Goal: Find specific page/section: Find specific page/section

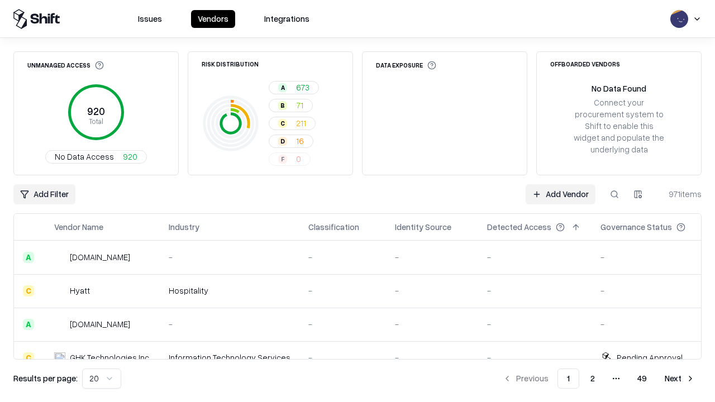
click at [357, 201] on div "Add Filter Add Vendor 971 items" at bounding box center [357, 194] width 688 height 20
click at [44, 194] on html "Issues Vendors Integrations Unmanaged Access 920 Total No Data Access 920 Risk …" at bounding box center [357, 201] width 715 height 402
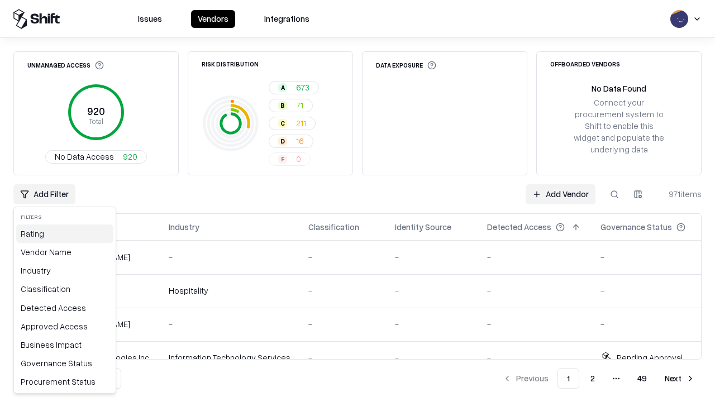
click at [65, 233] on div "Rating" at bounding box center [64, 233] width 97 height 18
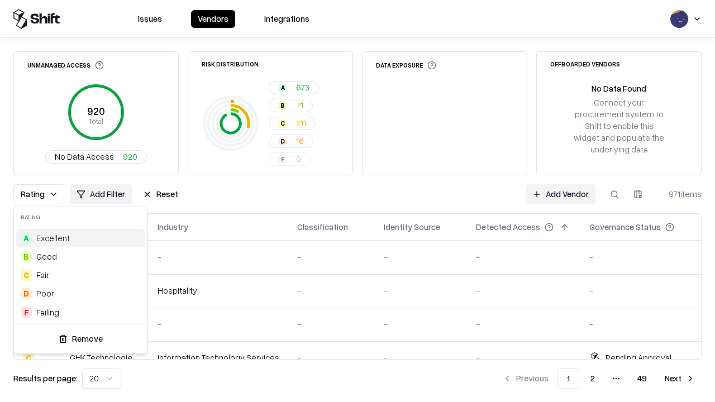
click at [357, 201] on html "Issues Vendors Integrations Unmanaged Access 920 Total No Data Access 920 Risk …" at bounding box center [357, 201] width 715 height 402
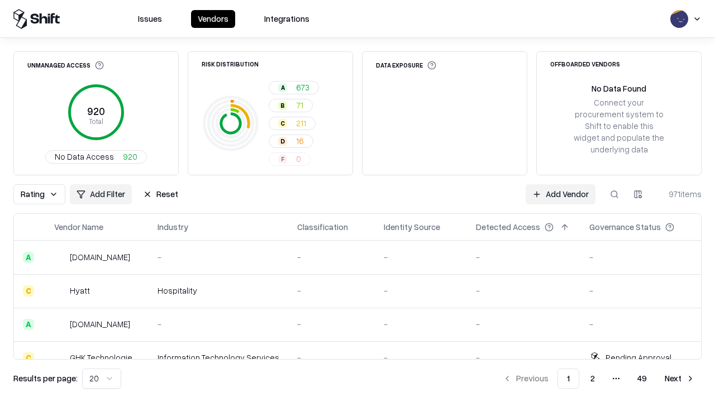
click at [357, 201] on div "Rating Add Filter Reset Add Vendor 971 items" at bounding box center [357, 194] width 688 height 20
click at [160, 194] on button "Reset" at bounding box center [160, 194] width 49 height 20
click at [357, 201] on div "Add Filter Add Vendor 971 items" at bounding box center [357, 194] width 688 height 20
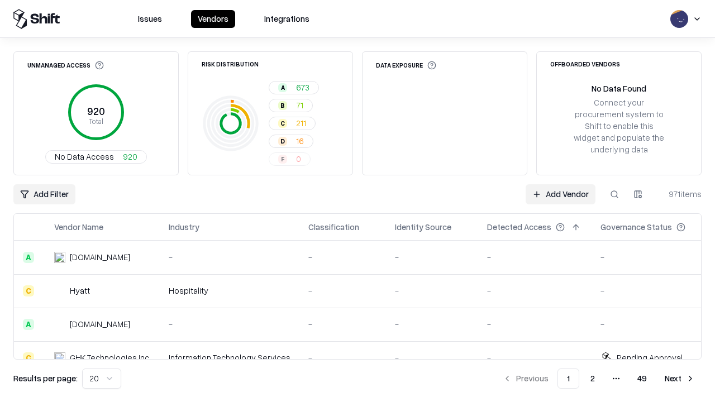
click at [44, 194] on html "Issues Vendors Integrations Unmanaged Access 920 Total No Data Access 920 Risk …" at bounding box center [357, 201] width 715 height 402
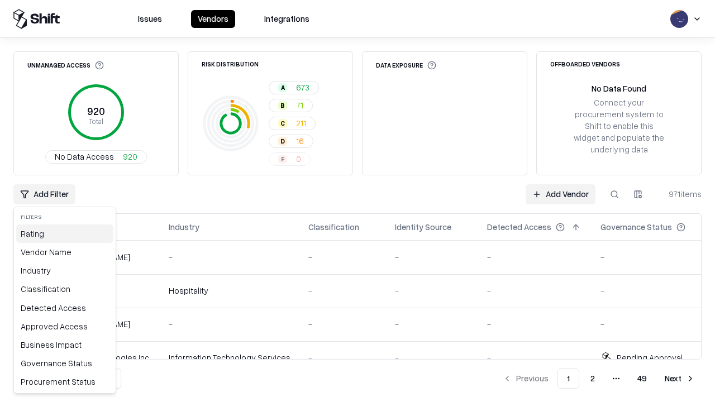
click at [65, 233] on div "Rating" at bounding box center [64, 233] width 97 height 18
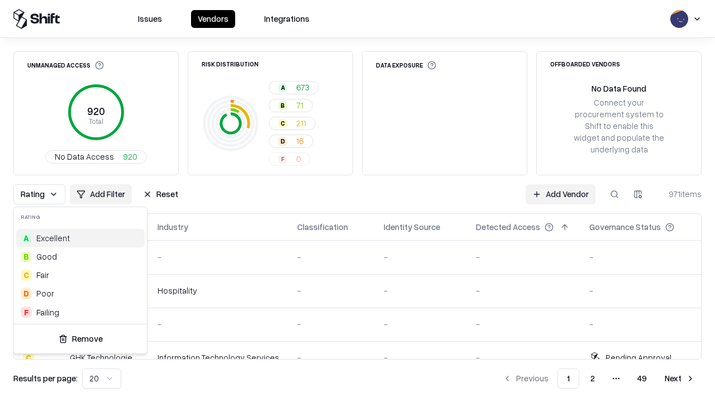
click at [80, 256] on div "B Good" at bounding box center [80, 256] width 128 height 18
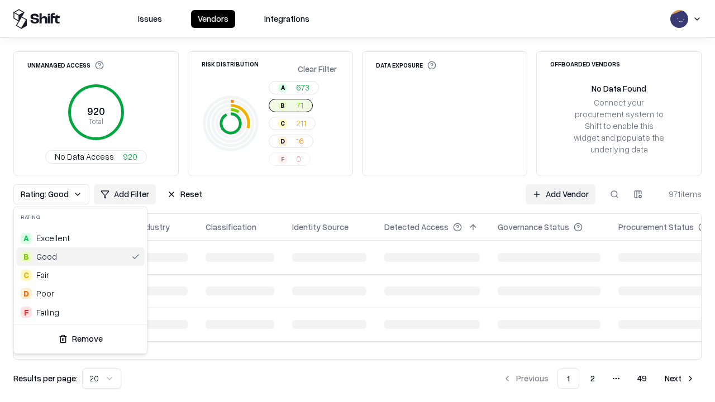
click at [357, 201] on html "Issues Vendors Integrations Unmanaged Access 920 Total No Data Access 920 Risk …" at bounding box center [357, 201] width 715 height 402
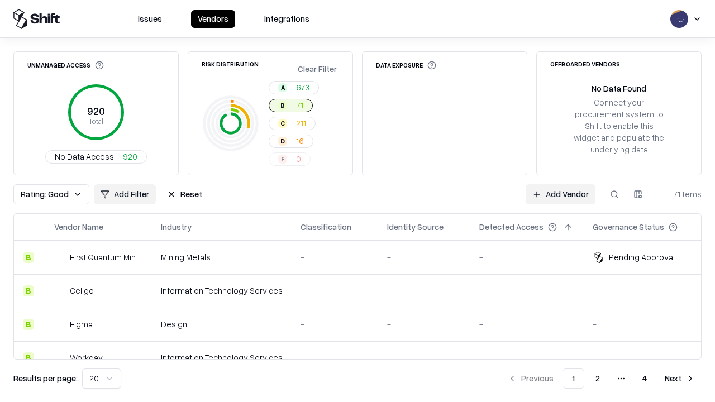
click at [357, 201] on div "Rating: Good Add Filter Reset Add Vendor 71 items" at bounding box center [357, 194] width 688 height 20
click at [184, 194] on button "Reset" at bounding box center [184, 194] width 49 height 20
click at [357, 201] on div "Add Filter Add Vendor 71 items" at bounding box center [357, 194] width 688 height 20
click at [44, 194] on html "Issues Vendors Integrations Unmanaged Access 920 Total No Data Access 920 Risk …" at bounding box center [357, 201] width 715 height 402
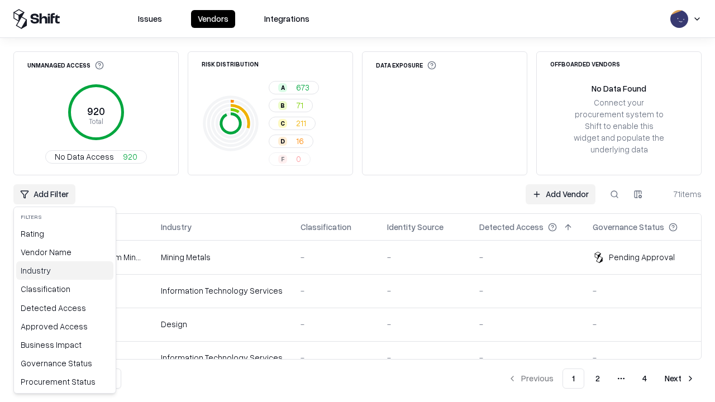
click at [65, 270] on div "Industry" at bounding box center [64, 270] width 97 height 18
